Goal: Contribute content: Contribute content

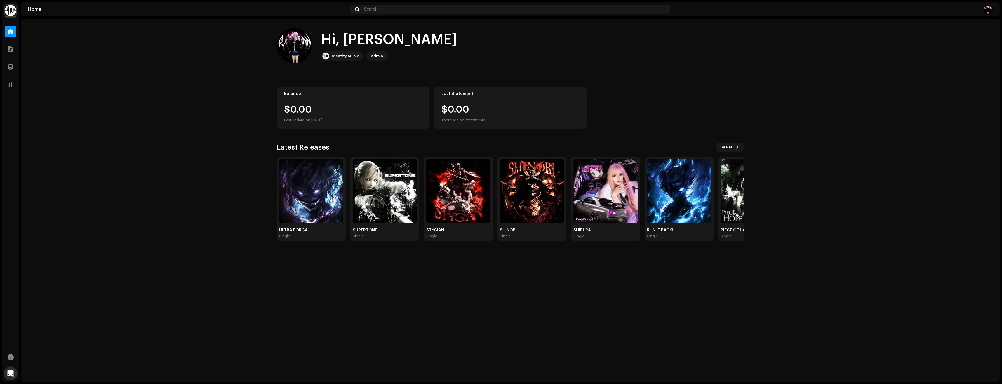
drag, startPoint x: 300, startPoint y: 58, endPoint x: 295, endPoint y: 52, distance: 8.3
click at [294, 66] on home-user "Hi, [PERSON_NAME] Identity Music Admin" at bounding box center [510, 50] width 467 height 44
drag, startPoint x: 295, startPoint y: 52, endPoint x: 290, endPoint y: 67, distance: 15.9
click at [290, 67] on home-user "Hi, [PERSON_NAME] Identity Music Admin" at bounding box center [510, 50] width 467 height 44
drag, startPoint x: 334, startPoint y: 55, endPoint x: 329, endPoint y: 67, distance: 13.1
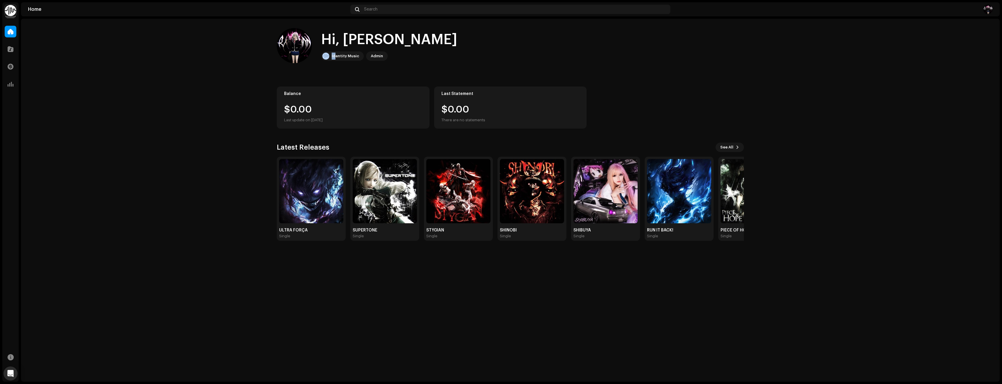
click at [329, 67] on home-user "Hi, [PERSON_NAME] Identity Music Admin" at bounding box center [510, 50] width 467 height 44
drag, startPoint x: 329, startPoint y: 67, endPoint x: 365, endPoint y: 69, distance: 35.7
click at [365, 69] on home-user "Hi, [PERSON_NAME] Identity Music Admin" at bounding box center [510, 50] width 467 height 44
drag, startPoint x: 357, startPoint y: 58, endPoint x: 362, endPoint y: 74, distance: 16.7
click at [362, 74] on div "Hi, [PERSON_NAME] Identity Music Admin Balance $0.00 Last update on [DATE] Last…" at bounding box center [510, 134] width 467 height 231
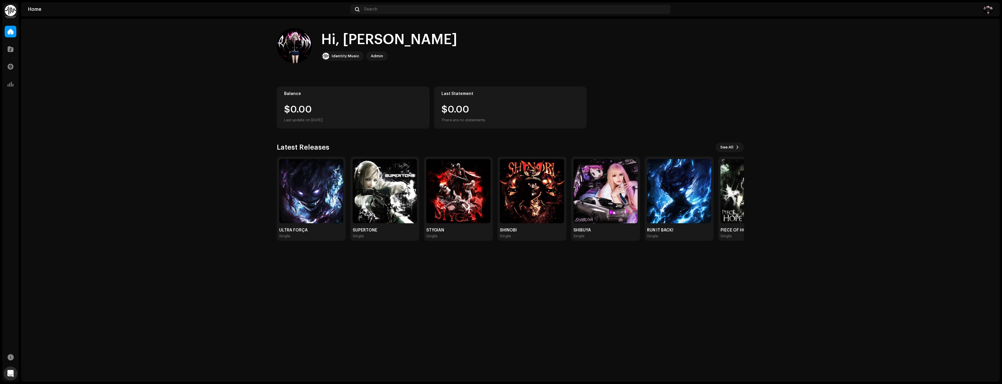
drag, startPoint x: 327, startPoint y: 55, endPoint x: 317, endPoint y: 64, distance: 13.2
click at [317, 64] on home-user "Hi, [PERSON_NAME] Identity Music Admin" at bounding box center [510, 50] width 467 height 44
drag, startPoint x: 295, startPoint y: 55, endPoint x: 284, endPoint y: 60, distance: 12.5
click at [284, 60] on re-a-cover at bounding box center [294, 45] width 35 height 35
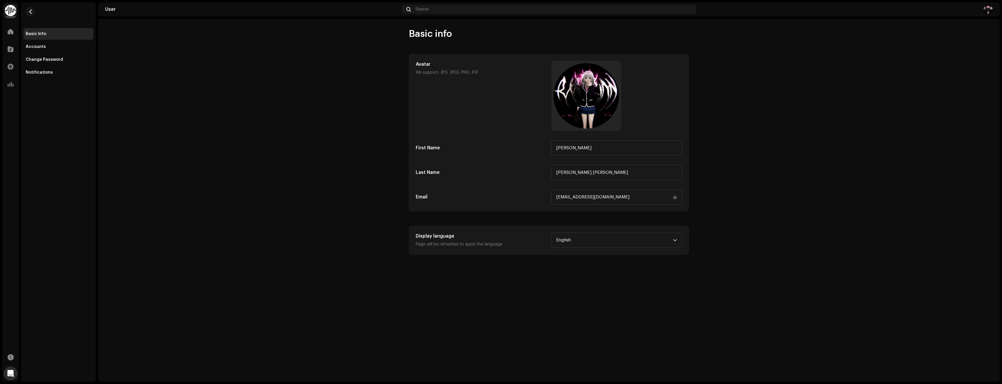
click at [255, 48] on user-basic-info "Basic info Avatar We support: JPG, JPEG, PNG, JFIF. First Name [PERSON_NAME] La…" at bounding box center [549, 141] width 902 height 227
click at [12, 29] on span at bounding box center [11, 31] width 6 height 5
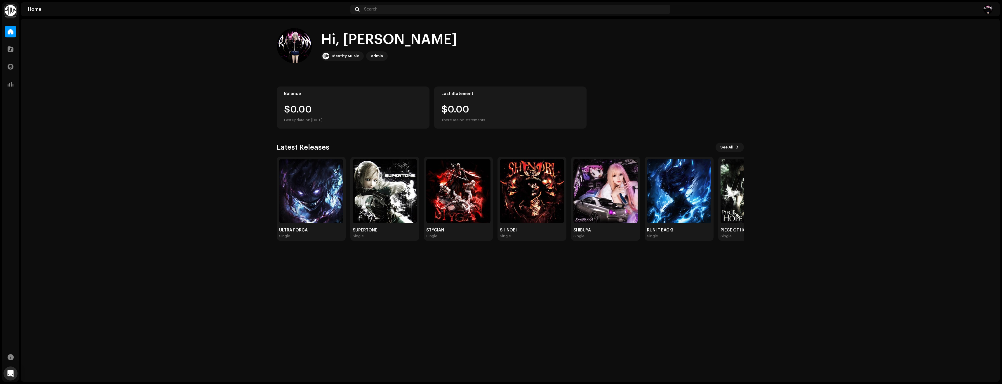
click at [13, 11] on img at bounding box center [11, 11] width 12 height 12
click at [192, 50] on home-home "Hi, [PERSON_NAME] Identity Music Admin Balance $0.00 Last update on [DATE] Last…" at bounding box center [510, 134] width 979 height 231
click at [733, 144] on span "See All" at bounding box center [727, 147] width 13 height 12
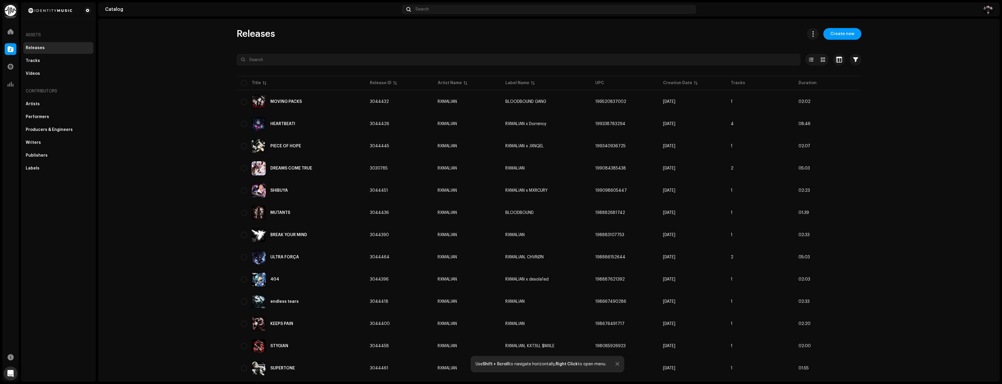
drag, startPoint x: 839, startPoint y: 33, endPoint x: 749, endPoint y: 48, distance: 90.9
click at [839, 33] on span "Create new" at bounding box center [843, 34] width 24 height 12
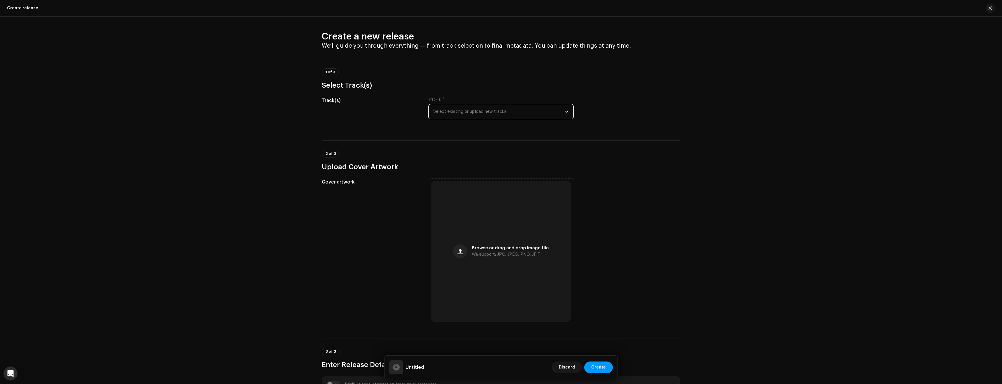
click at [508, 108] on span "Select existing or upload new tracks" at bounding box center [498, 111] width 131 height 15
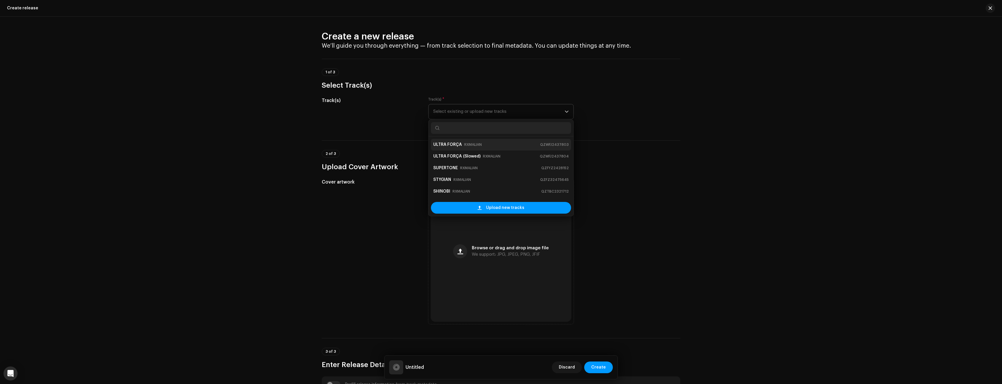
click at [479, 145] on small "RXMALIAN" at bounding box center [473, 145] width 18 height 6
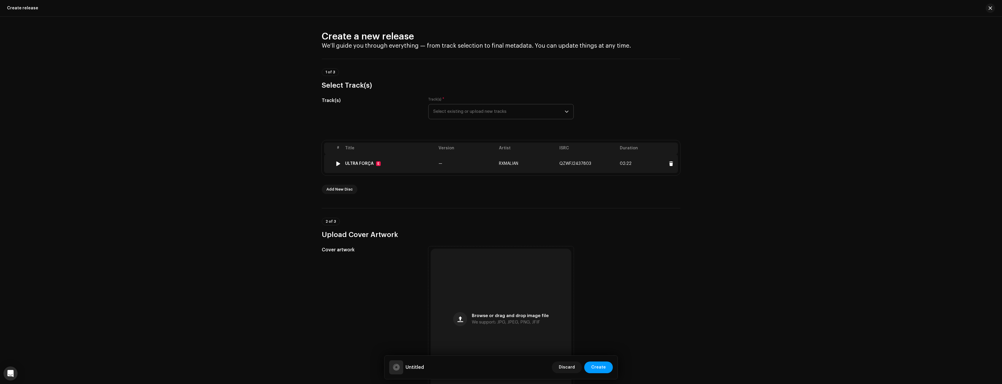
click at [477, 160] on td "—" at bounding box center [466, 163] width 60 height 19
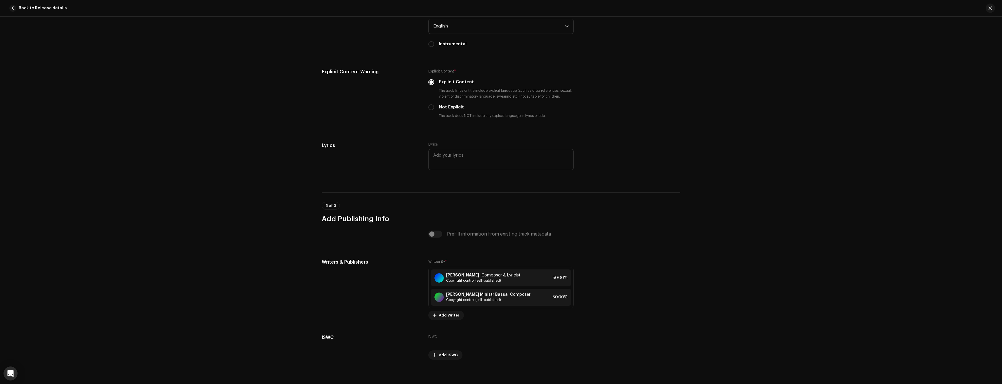
scroll to position [1027, 0]
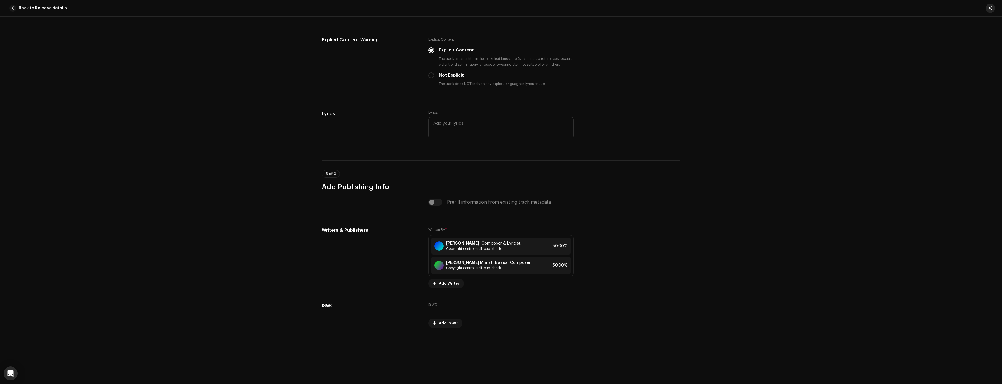
click at [992, 10] on span "button" at bounding box center [991, 8] width 4 height 5
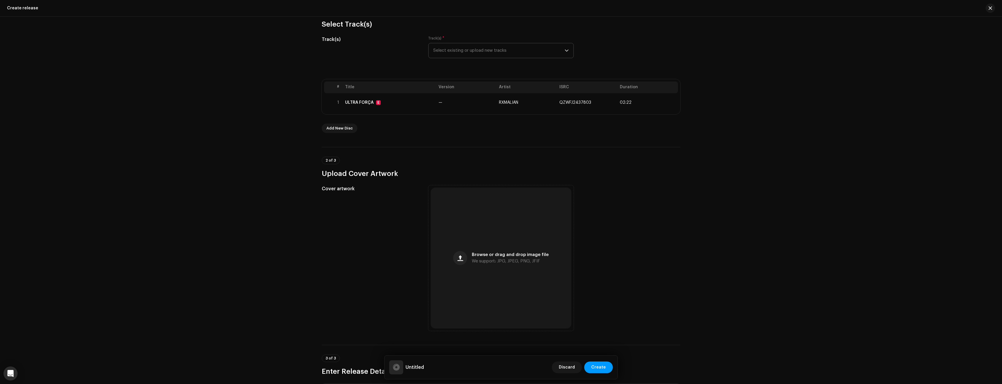
scroll to position [23, 0]
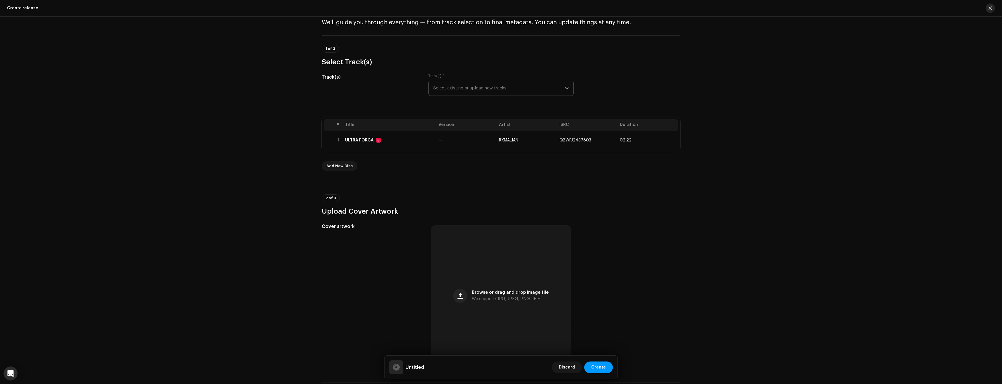
click at [990, 9] on span "button" at bounding box center [991, 8] width 4 height 5
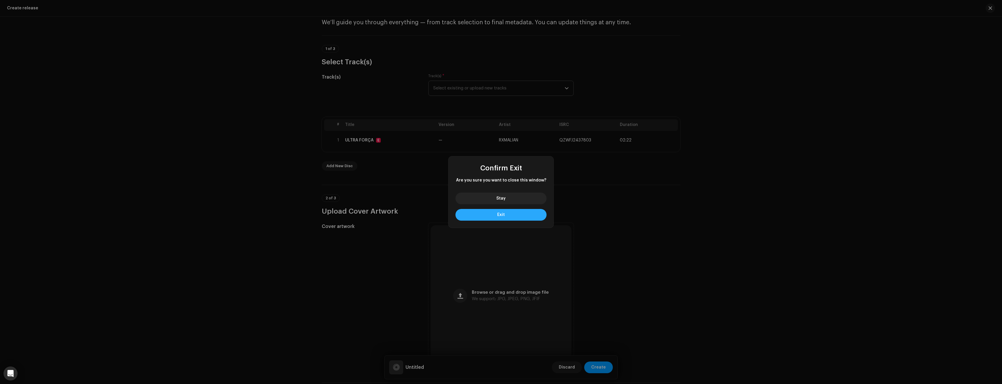
click at [523, 216] on button "Exit" at bounding box center [501, 215] width 91 height 12
